Goal: Task Accomplishment & Management: Manage account settings

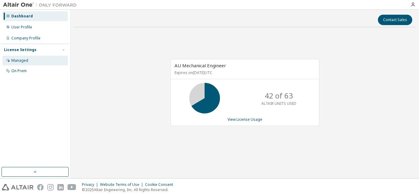
click at [30, 61] on div "Managed" at bounding box center [34, 61] width 65 height 10
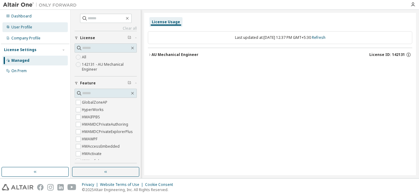
click at [23, 22] on div "User Profile" at bounding box center [34, 27] width 65 height 10
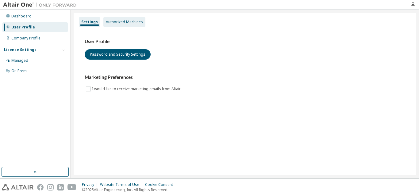
click at [111, 22] on div "Authorized Machines" at bounding box center [124, 22] width 37 height 5
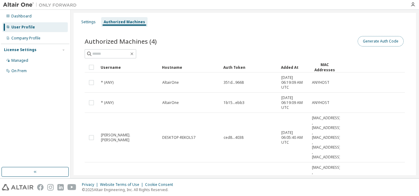
click at [380, 39] on button "Generate Auth Code" at bounding box center [380, 41] width 46 height 10
